Goal: Task Accomplishment & Management: Manage account settings

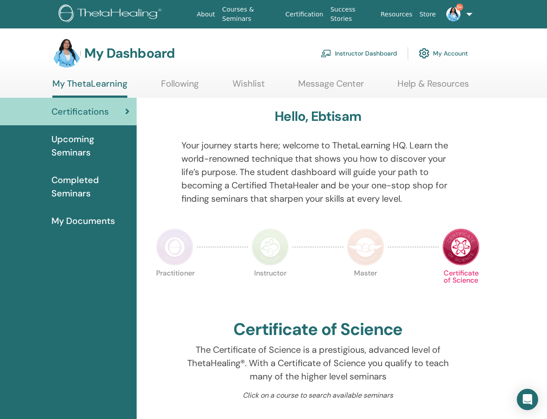
click at [373, 53] on link "Instructor Dashboard" at bounding box center [359, 53] width 76 height 20
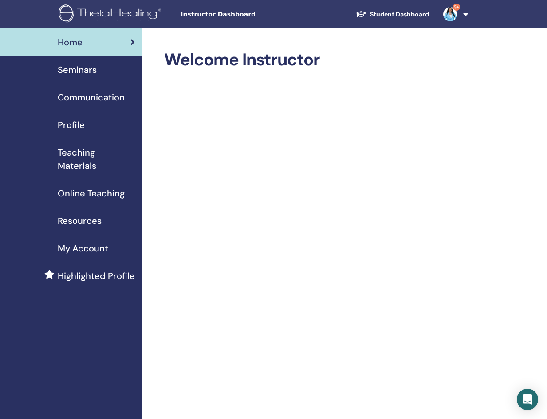
click at [91, 70] on span "Seminars" at bounding box center [77, 69] width 39 height 13
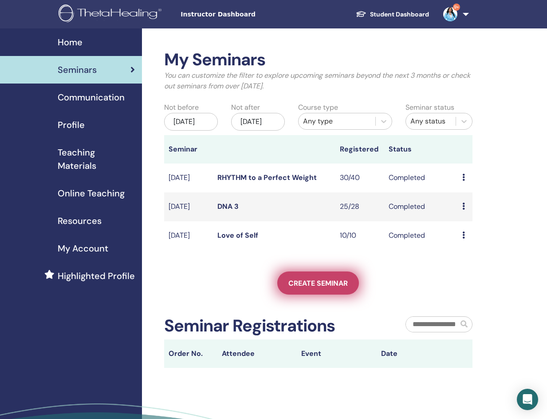
click at [308, 288] on span "Create seminar" at bounding box center [317, 282] width 59 height 9
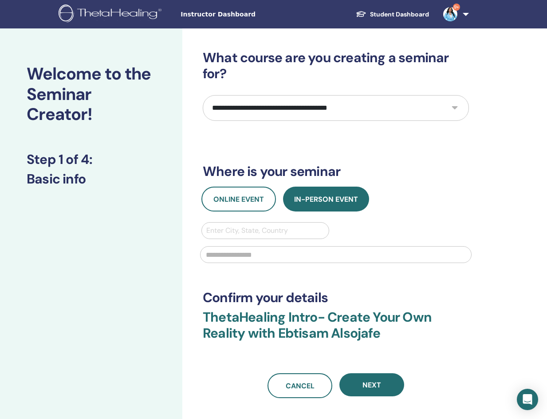
select select "*"
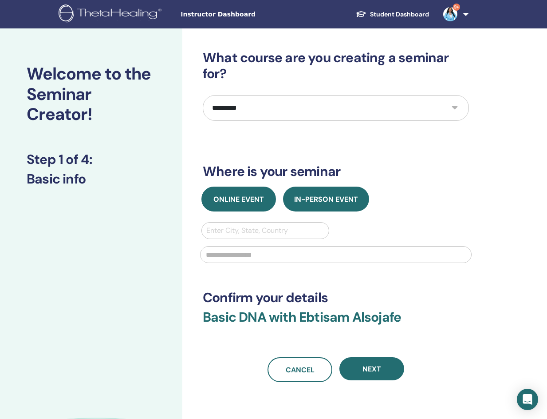
click at [240, 200] on span "Online Event" at bounding box center [238, 198] width 51 height 9
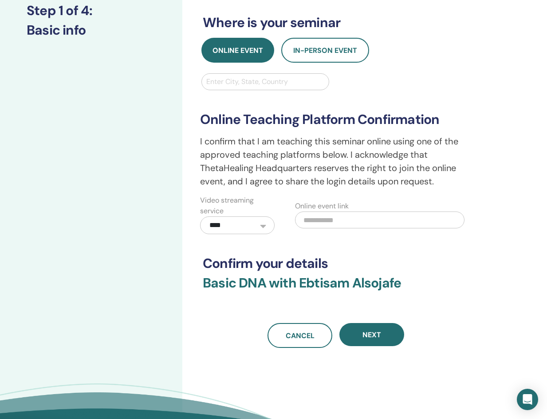
scroll to position [149, 0]
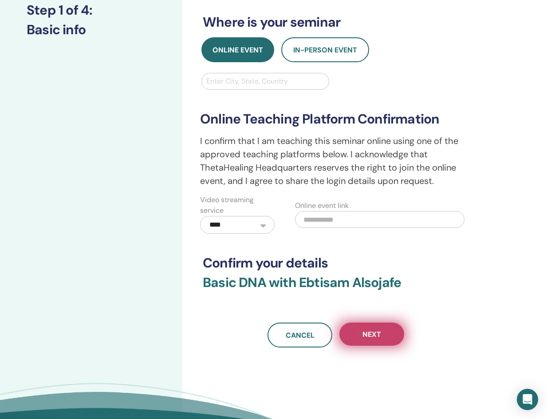
click at [387, 338] on button "Next" at bounding box center [372, 333] width 65 height 23
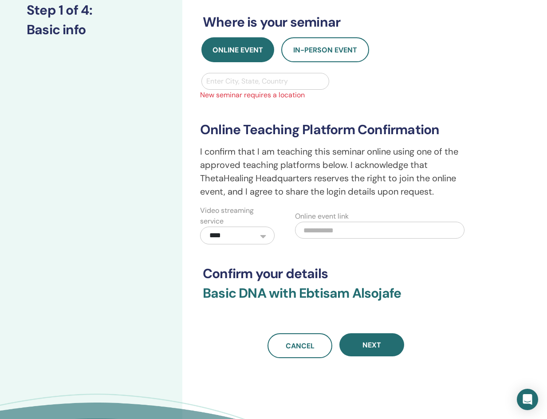
click at [292, 82] on div at bounding box center [265, 81] width 118 height 12
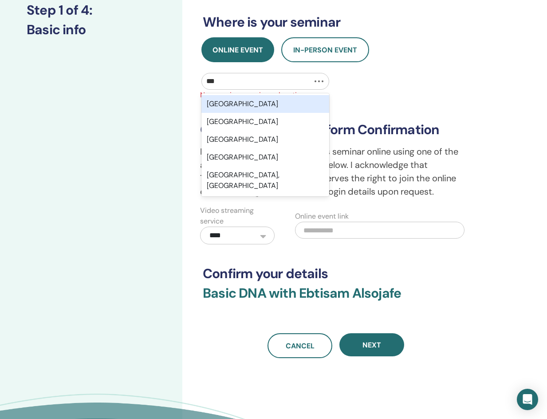
type input "****"
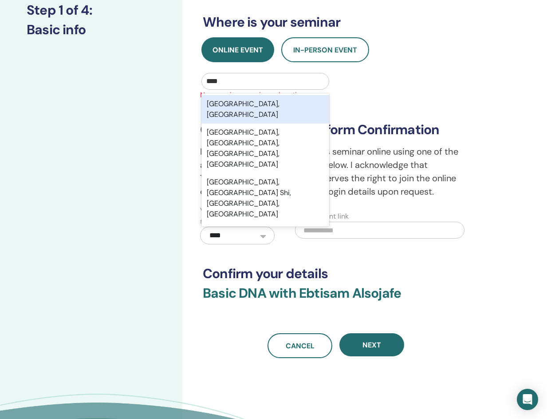
click at [291, 111] on div "Istanbul, TUR" at bounding box center [265, 109] width 128 height 28
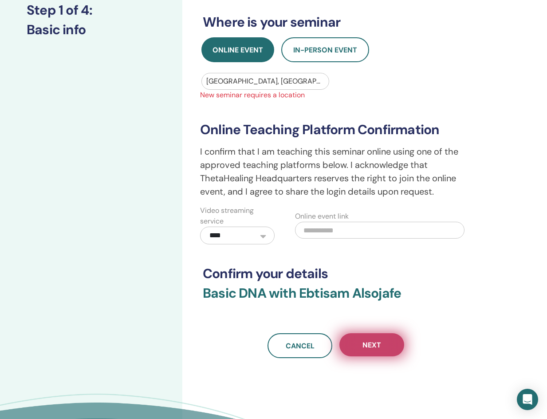
click at [372, 344] on span "Next" at bounding box center [372, 344] width 19 height 9
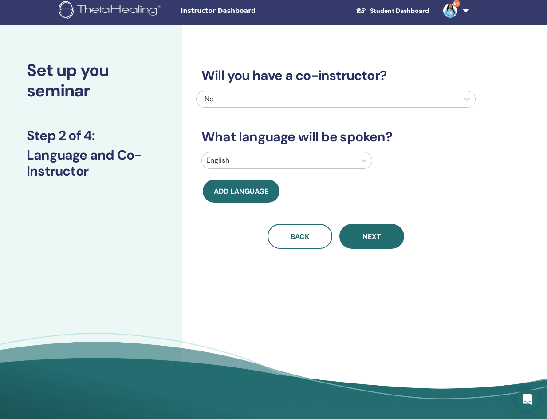
scroll to position [4, 0]
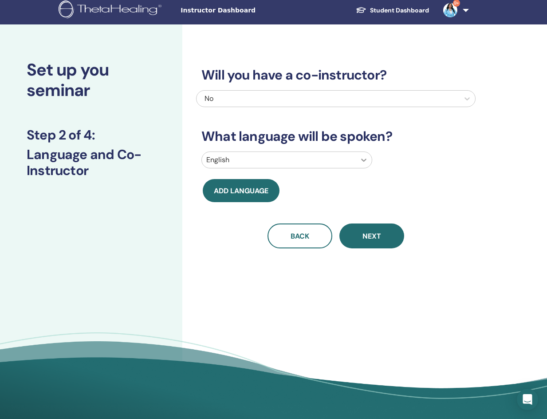
click at [366, 160] on icon at bounding box center [363, 159] width 5 height 3
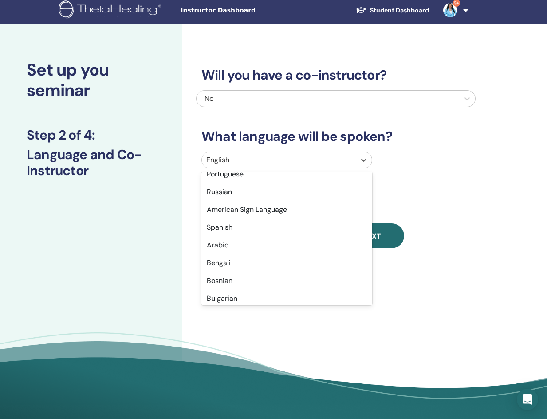
scroll to position [79, 0]
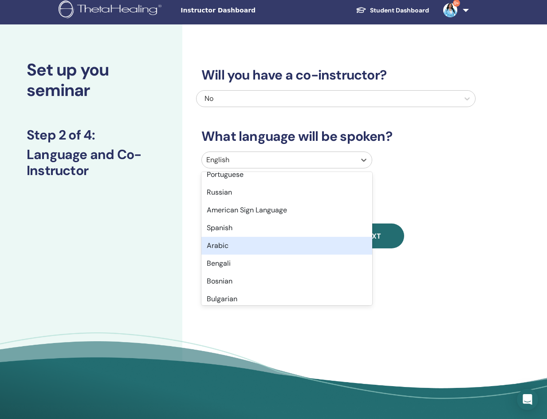
click at [326, 249] on div "Arabic" at bounding box center [286, 246] width 171 height 18
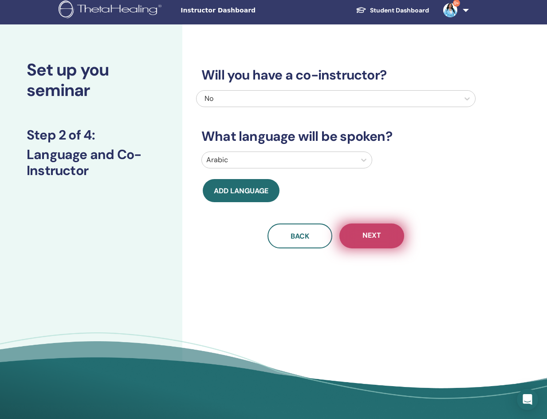
click at [373, 241] on button "Next" at bounding box center [372, 235] width 65 height 25
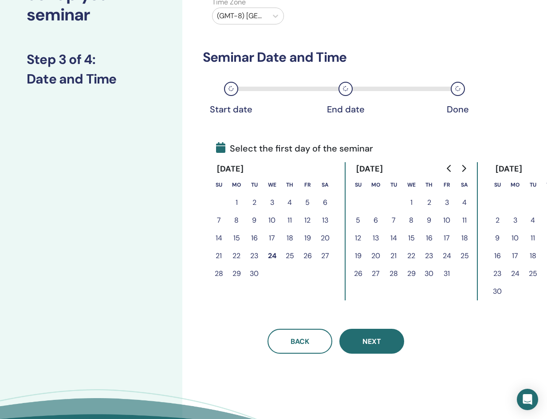
scroll to position [79, 0]
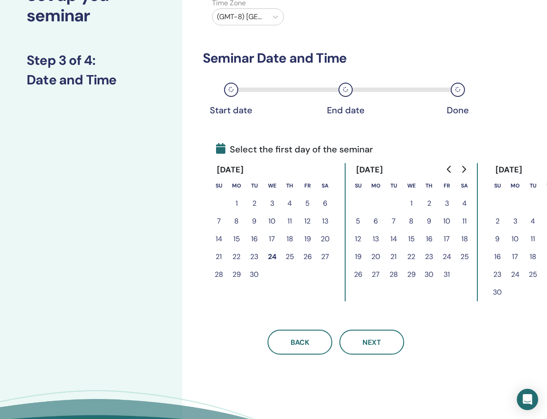
click at [253, 274] on button "30" at bounding box center [254, 274] width 18 height 18
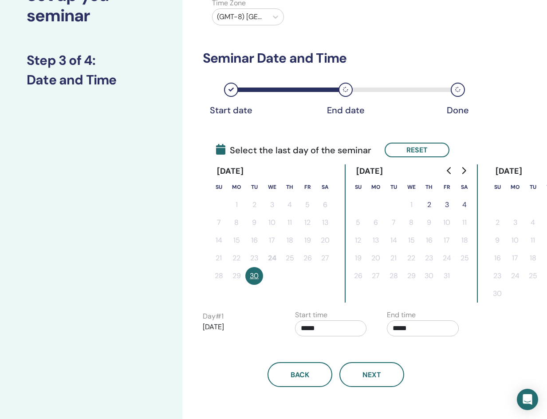
click at [431, 204] on button "2" at bounding box center [429, 205] width 18 height 18
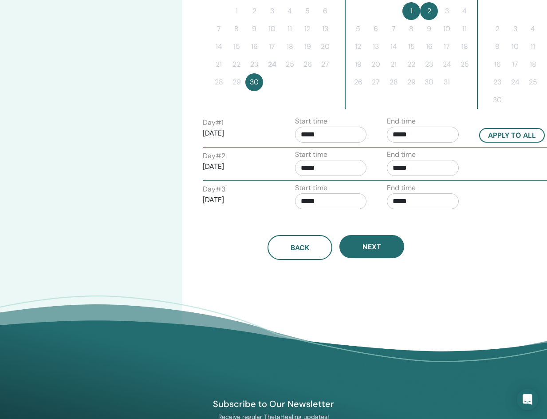
scroll to position [274, 0]
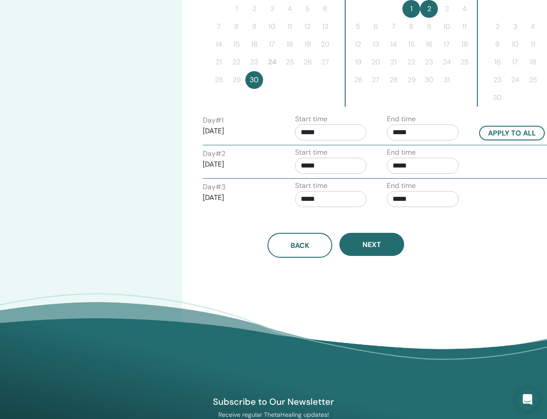
click at [332, 135] on input "*****" at bounding box center [331, 132] width 72 height 16
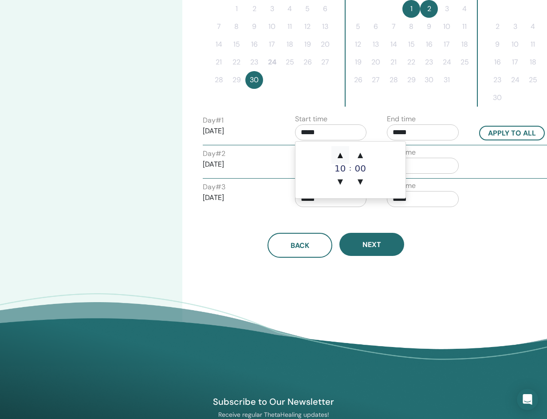
click at [341, 153] on span "▲" at bounding box center [341, 155] width 18 height 18
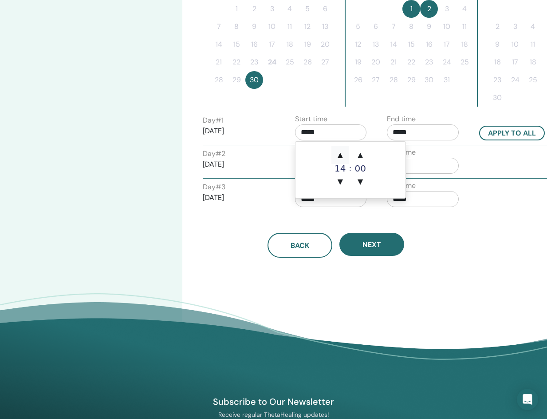
type input "*****"
click at [341, 153] on span "▲" at bounding box center [341, 155] width 18 height 18
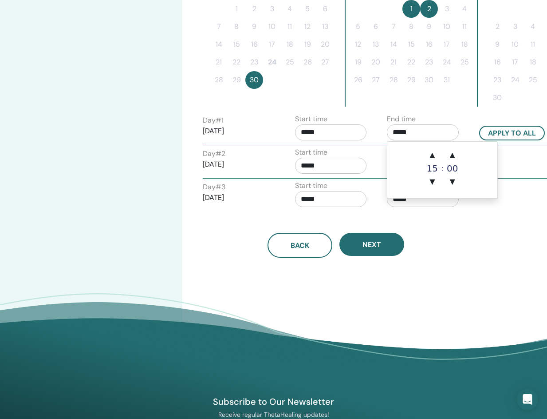
click at [430, 132] on input "*****" at bounding box center [423, 132] width 72 height 16
click at [434, 155] on span "▲" at bounding box center [432, 155] width 18 height 18
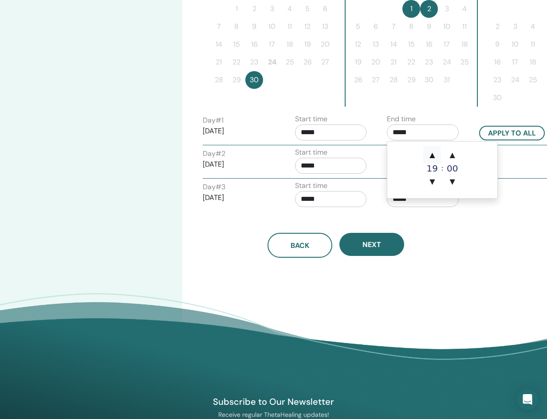
click at [434, 155] on span "▲" at bounding box center [432, 155] width 18 height 18
type input "*****"
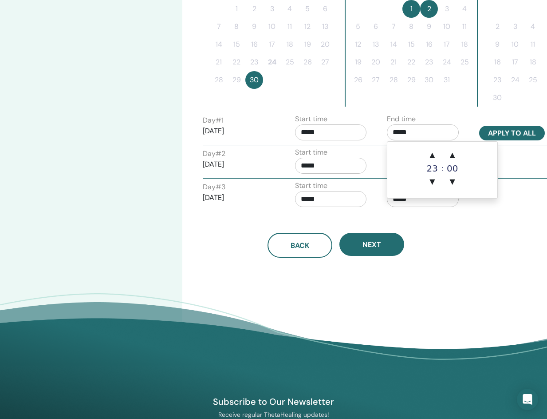
click at [529, 128] on button "Apply to all" at bounding box center [512, 133] width 66 height 15
type input "*****"
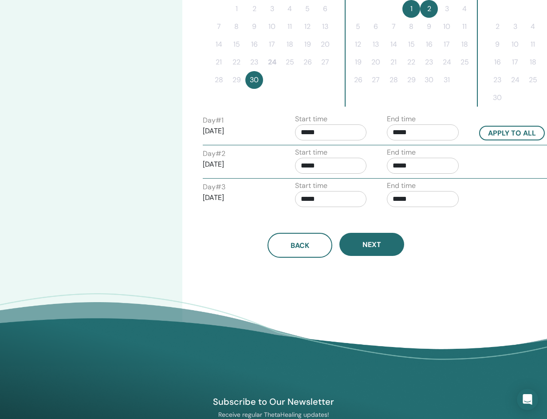
click at [335, 131] on input "*****" at bounding box center [331, 132] width 72 height 16
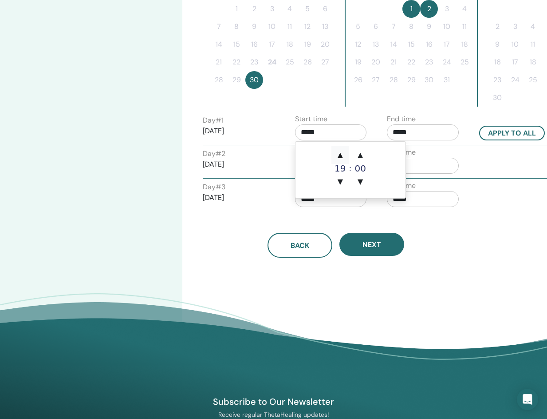
click at [340, 156] on span "▲" at bounding box center [341, 155] width 18 height 18
click at [339, 180] on span "▼" at bounding box center [341, 182] width 18 height 18
type input "*****"
click at [500, 132] on button "Apply to all" at bounding box center [512, 133] width 66 height 15
type input "*****"
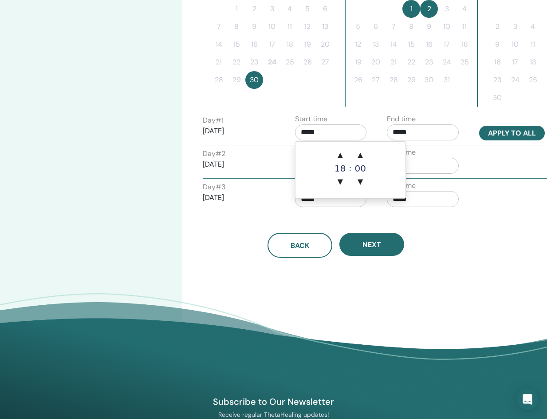
type input "*****"
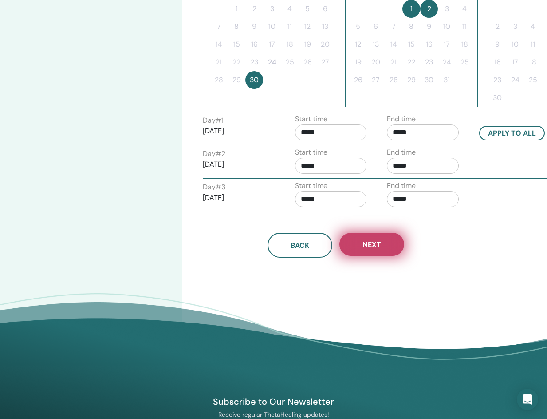
click at [381, 240] on button "Next" at bounding box center [372, 244] width 65 height 23
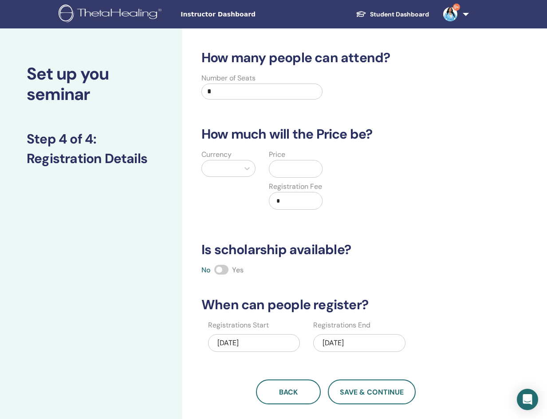
scroll to position [0, 0]
click at [224, 95] on input "*" at bounding box center [261, 91] width 121 height 16
type input "**"
click at [248, 167] on icon at bounding box center [247, 168] width 9 height 9
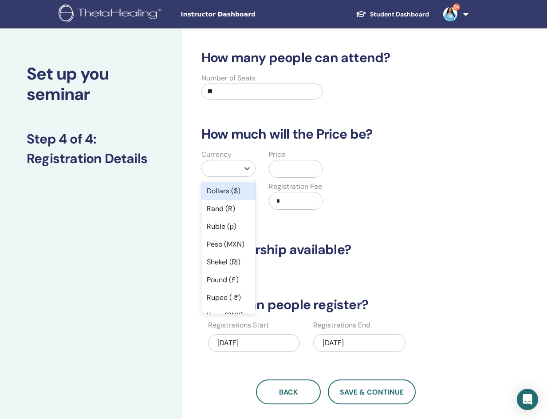
click at [234, 191] on div "Dollars ($)" at bounding box center [228, 191] width 54 height 18
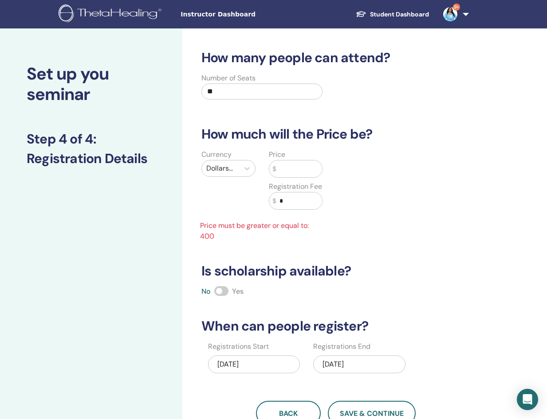
click at [303, 173] on input "text" at bounding box center [299, 168] width 46 height 17
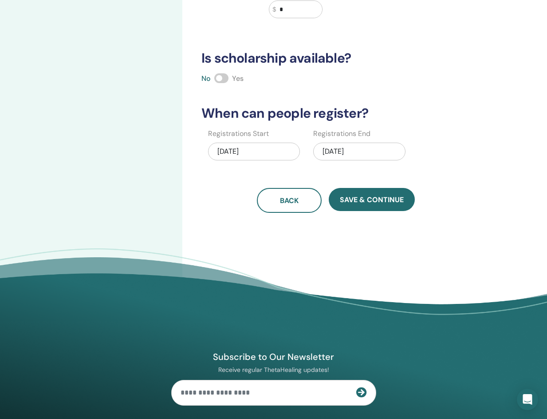
scroll to position [192, 0]
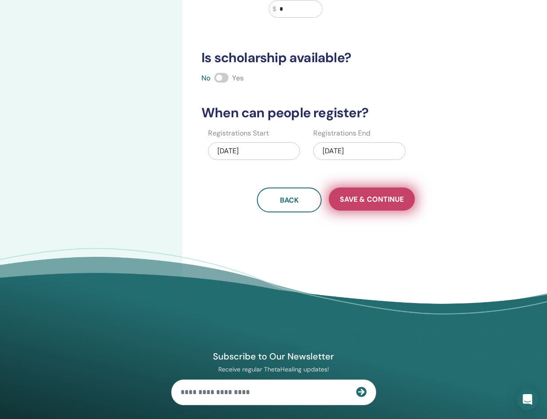
type input "***"
click at [396, 202] on span "Save & Continue" at bounding box center [372, 198] width 64 height 9
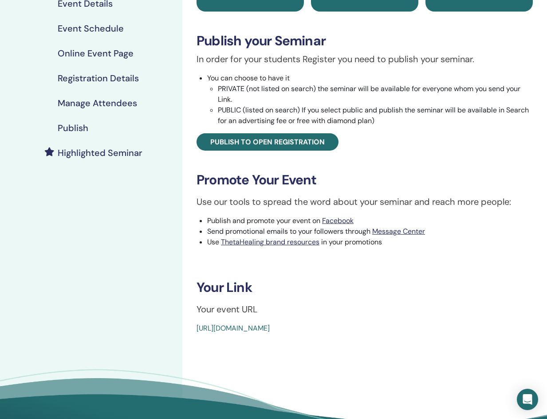
scroll to position [117, 0]
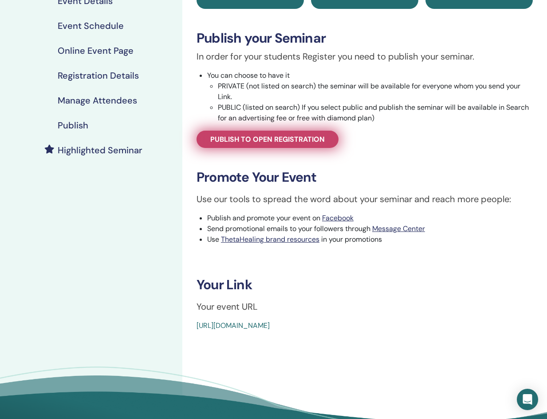
click at [315, 144] on link "Publish to open registration" at bounding box center [268, 138] width 142 height 17
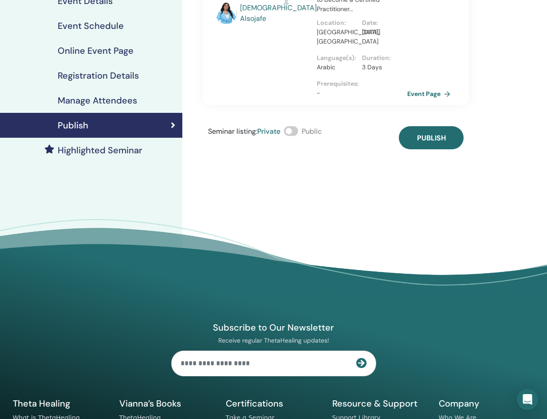
click at [289, 126] on span at bounding box center [291, 131] width 14 height 10
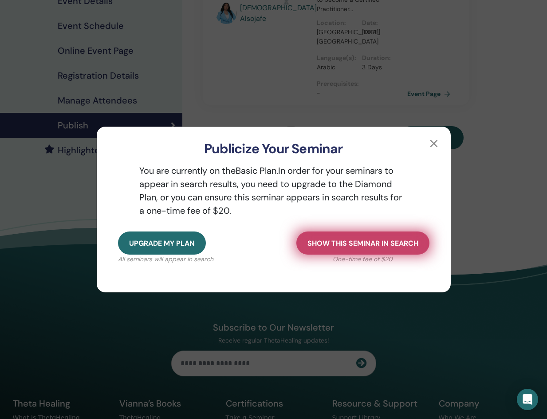
click at [390, 247] on span "Show this seminar in search" at bounding box center [363, 242] width 111 height 9
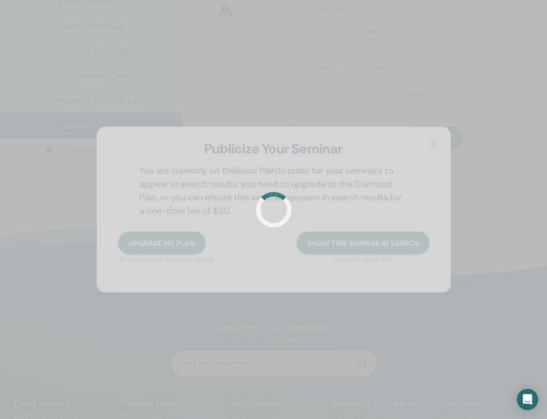
click at [466, 264] on div at bounding box center [273, 209] width 547 height 419
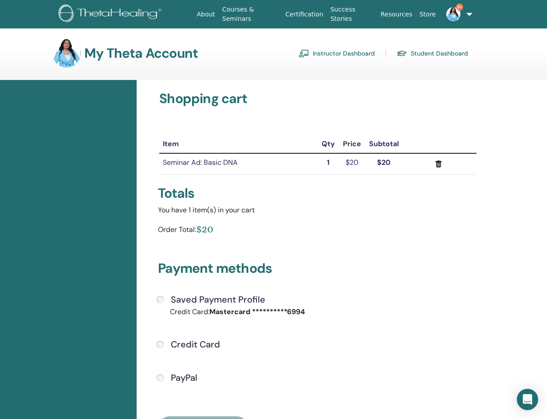
click at [369, 53] on link "Instructor Dashboard" at bounding box center [337, 53] width 76 height 14
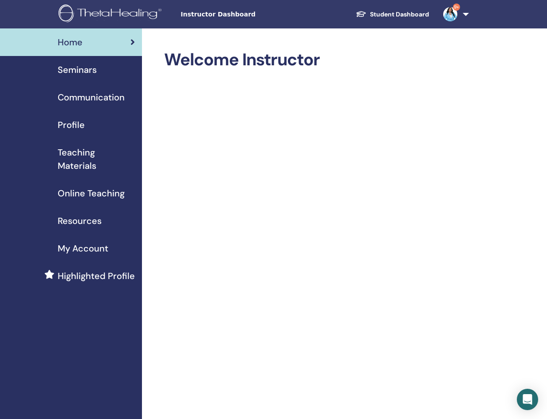
click at [81, 67] on span "Seminars" at bounding box center [77, 69] width 39 height 13
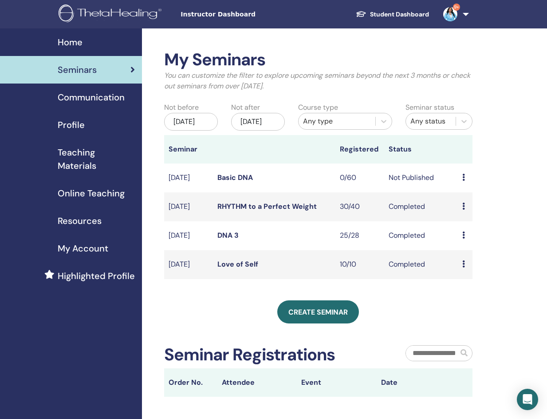
click at [462, 181] on icon at bounding box center [463, 177] width 3 height 7
click at [462, 207] on link "Edit" at bounding box center [458, 205] width 13 height 9
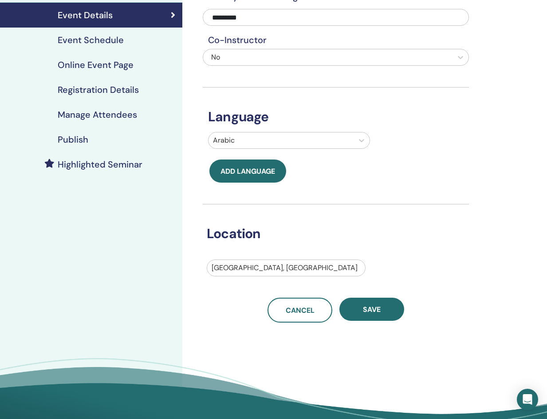
scroll to position [103, 0]
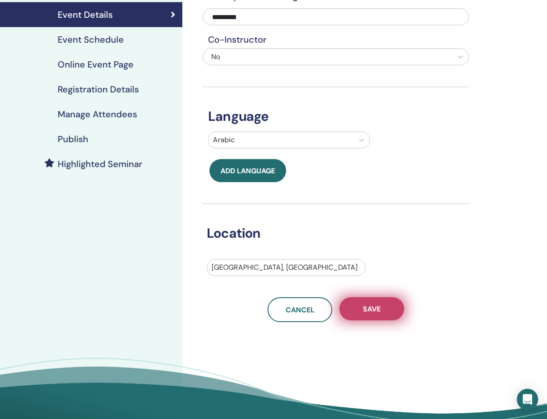
click at [363, 307] on span "Save" at bounding box center [372, 308] width 18 height 9
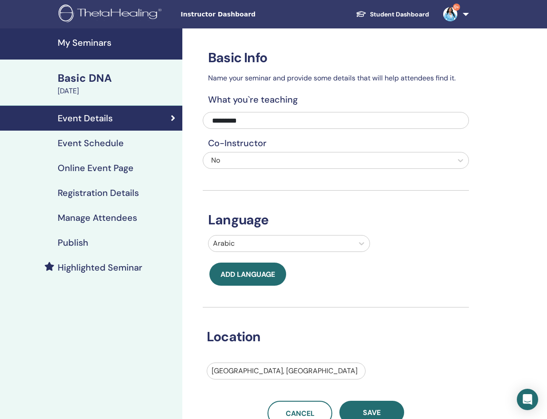
click at [96, 243] on div "Publish" at bounding box center [91, 242] width 168 height 11
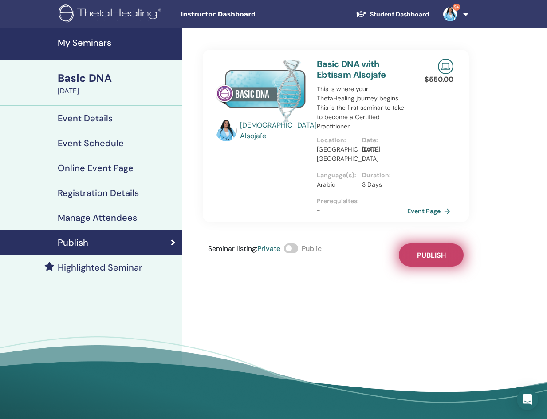
click at [433, 250] on span "Publish" at bounding box center [431, 254] width 29 height 9
click at [435, 204] on link "Event Page" at bounding box center [432, 210] width 47 height 13
